Goal: Task Accomplishment & Management: Use online tool/utility

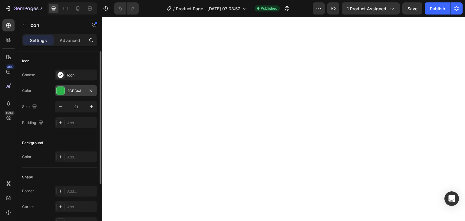
click at [83, 90] on div "2CB34A" at bounding box center [76, 90] width 18 height 5
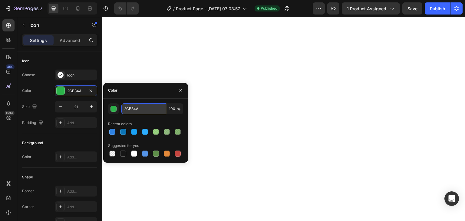
click at [137, 106] on input "2CB34A" at bounding box center [143, 109] width 45 height 11
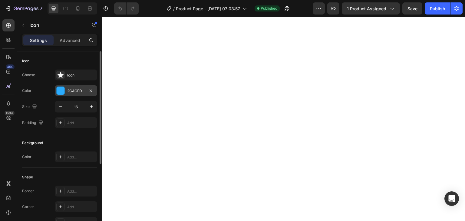
click at [68, 88] on div "2CACFD" at bounding box center [76, 90] width 42 height 11
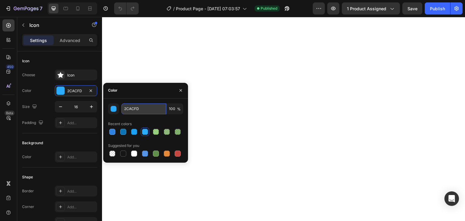
click at [139, 104] on input "2CACFD" at bounding box center [143, 109] width 45 height 11
paste input "B34A"
type input "2CB34A"
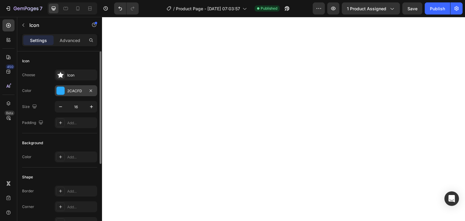
click at [73, 92] on div "2CACFD" at bounding box center [76, 90] width 18 height 5
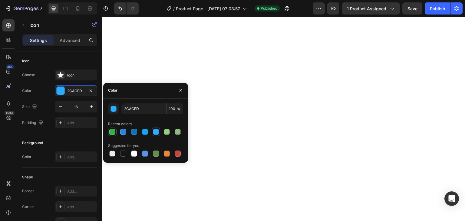
click at [112, 133] on div at bounding box center [112, 132] width 6 height 6
type input "2CB34A"
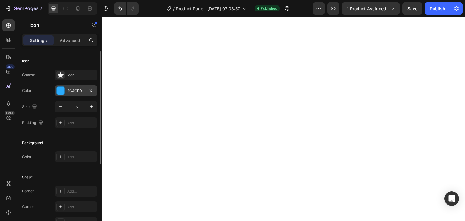
click at [71, 93] on div "2CACFD" at bounding box center [76, 90] width 18 height 5
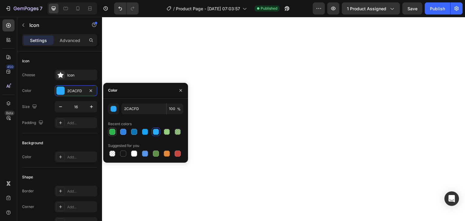
click at [114, 131] on div at bounding box center [112, 132] width 6 height 6
type input "2CB34A"
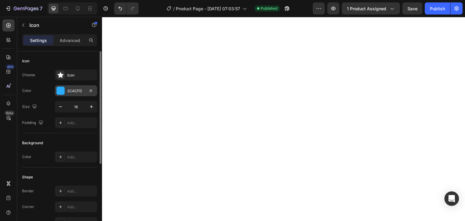
click at [77, 93] on div "2CACFD" at bounding box center [76, 90] width 18 height 5
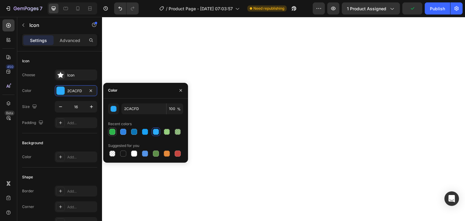
click at [114, 130] on div at bounding box center [112, 132] width 6 height 6
type input "2CB34A"
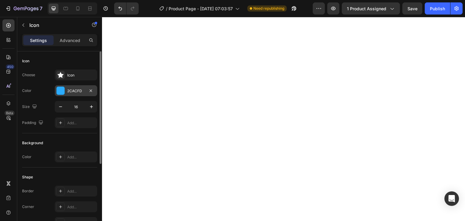
click at [75, 93] on div "2CACFD" at bounding box center [76, 90] width 18 height 5
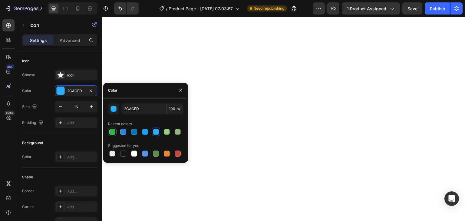
click at [112, 130] on div at bounding box center [112, 132] width 6 height 6
type input "2CB34A"
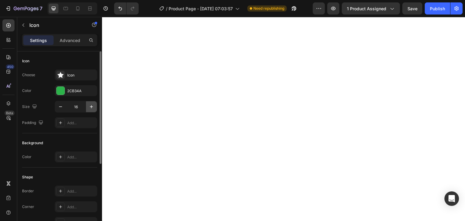
click at [91, 103] on button "button" at bounding box center [91, 106] width 11 height 11
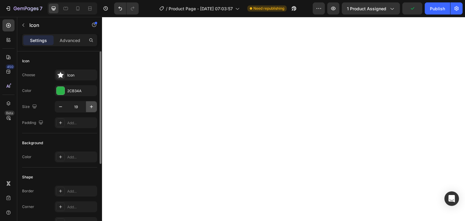
type input "20"
click at [90, 110] on button "button" at bounding box center [91, 106] width 11 height 11
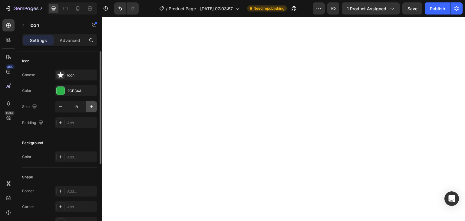
click at [90, 110] on button "button" at bounding box center [91, 106] width 11 height 11
type input "20"
click at [96, 105] on button "button" at bounding box center [91, 106] width 11 height 11
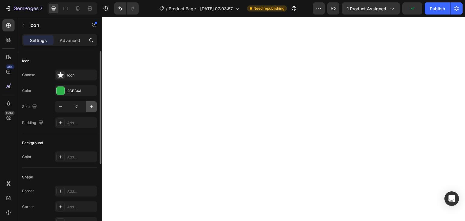
click at [96, 105] on button "button" at bounding box center [91, 106] width 11 height 11
click at [93, 106] on icon "button" at bounding box center [91, 107] width 6 height 6
type input "20"
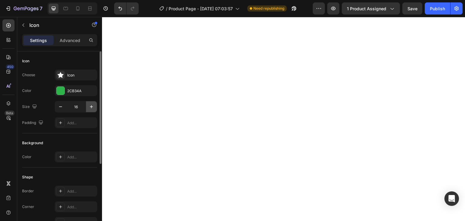
click at [95, 107] on button "button" at bounding box center [91, 106] width 11 height 11
click at [94, 107] on icon "button" at bounding box center [91, 107] width 6 height 6
type input "20"
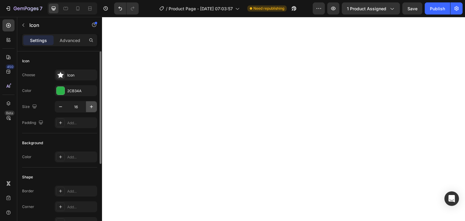
click at [92, 105] on icon "button" at bounding box center [91, 107] width 6 height 6
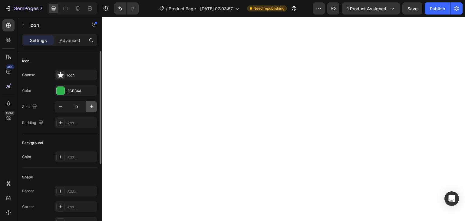
click at [92, 105] on icon "button" at bounding box center [91, 107] width 6 height 6
type input "20"
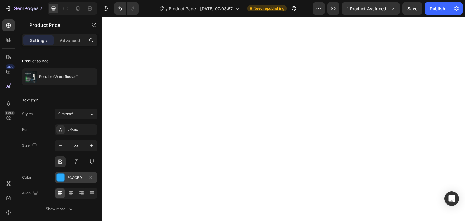
click at [76, 175] on div "2CACFD" at bounding box center [76, 177] width 18 height 5
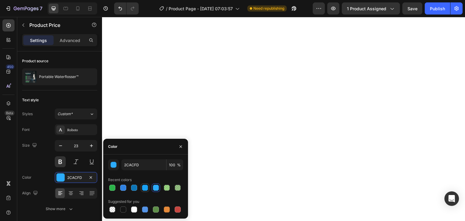
click at [146, 188] on div at bounding box center [145, 188] width 6 height 6
click at [123, 187] on div at bounding box center [123, 188] width 6 height 6
type input "2F81E0"
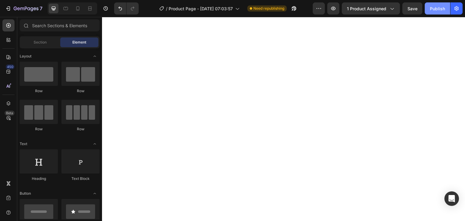
click at [438, 13] on button "Publish" at bounding box center [437, 8] width 25 height 12
